Goal: Find specific page/section: Find specific page/section

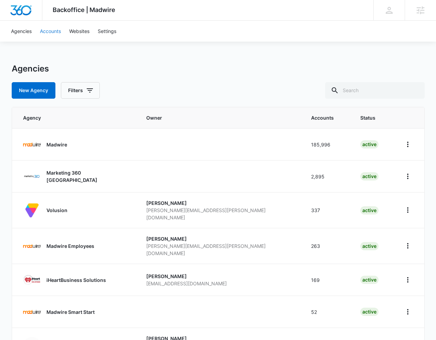
click at [57, 33] on link "Accounts" at bounding box center [50, 31] width 29 height 21
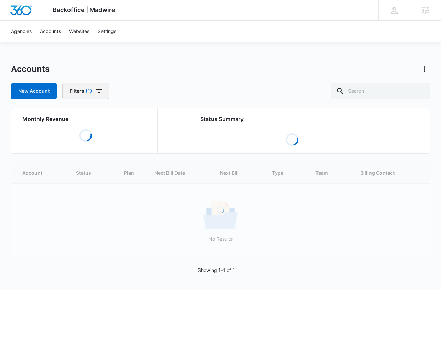
click at [95, 90] on button "Filters (1)" at bounding box center [85, 91] width 47 height 17
click at [108, 153] on icon "Clear" at bounding box center [108, 152] width 5 height 5
click at [398, 90] on input "text" at bounding box center [380, 91] width 99 height 17
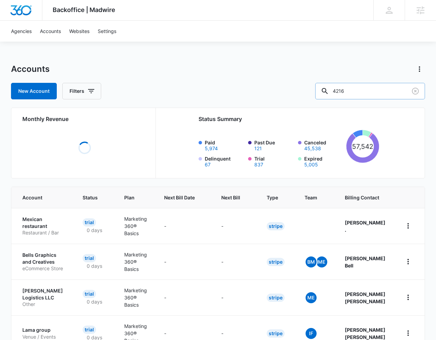
type input "4216"
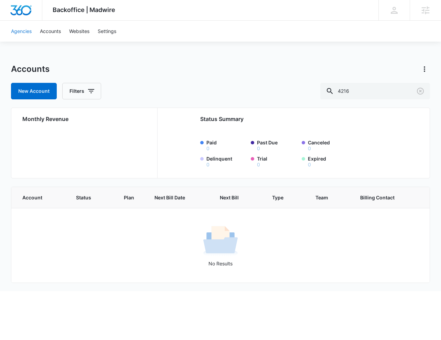
click at [29, 33] on link "Agencies" at bounding box center [21, 31] width 29 height 21
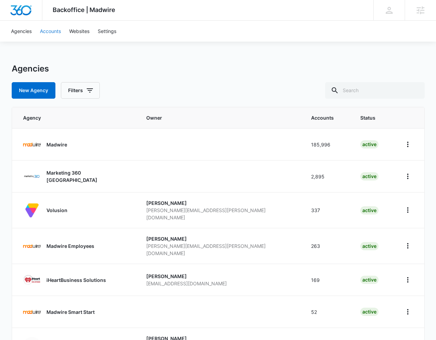
click at [57, 33] on link "Accounts" at bounding box center [50, 31] width 29 height 21
